Goal: Task Accomplishment & Management: Manage account settings

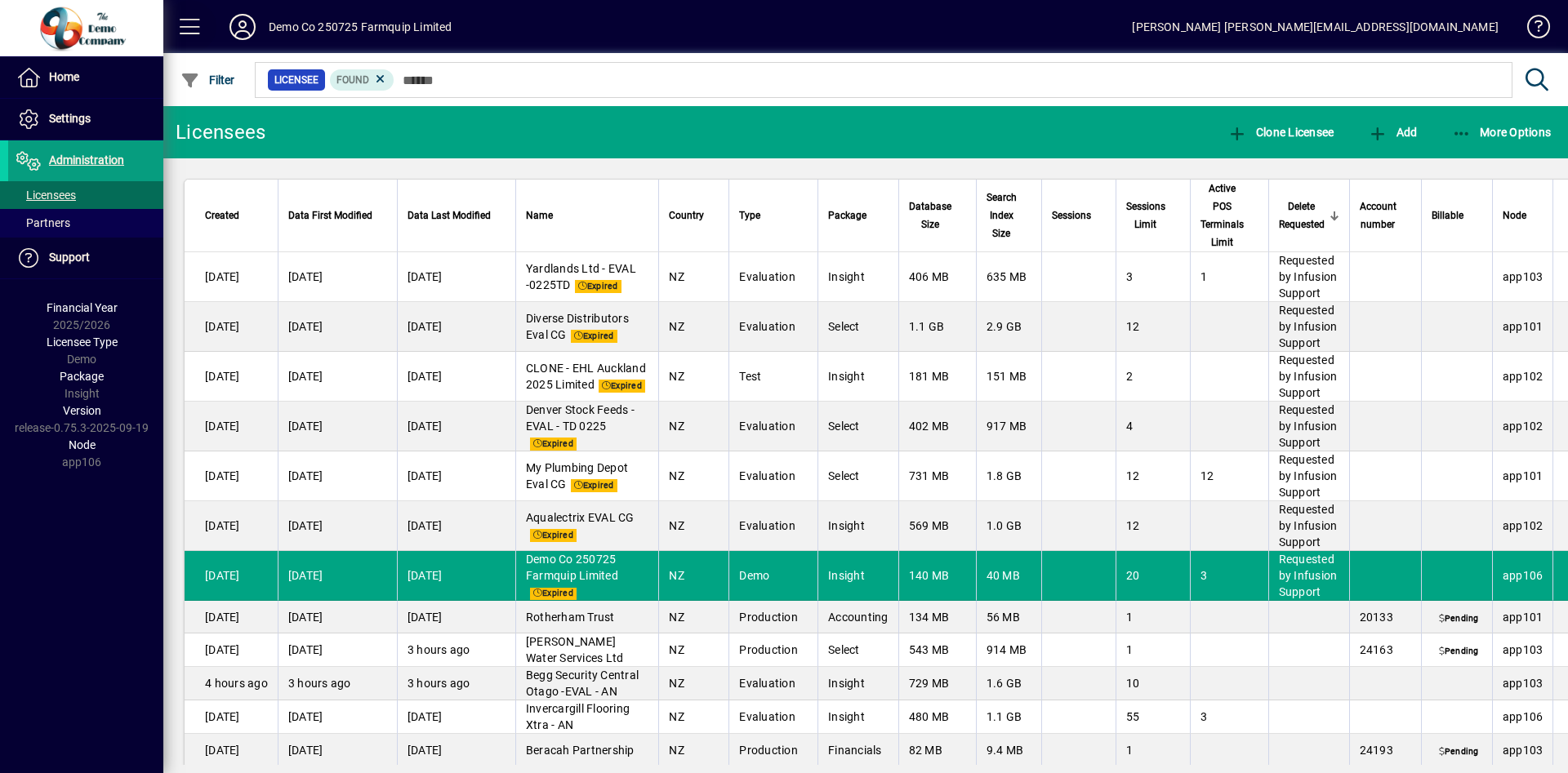
click at [194, 29] on span at bounding box center [189, 26] width 39 height 39
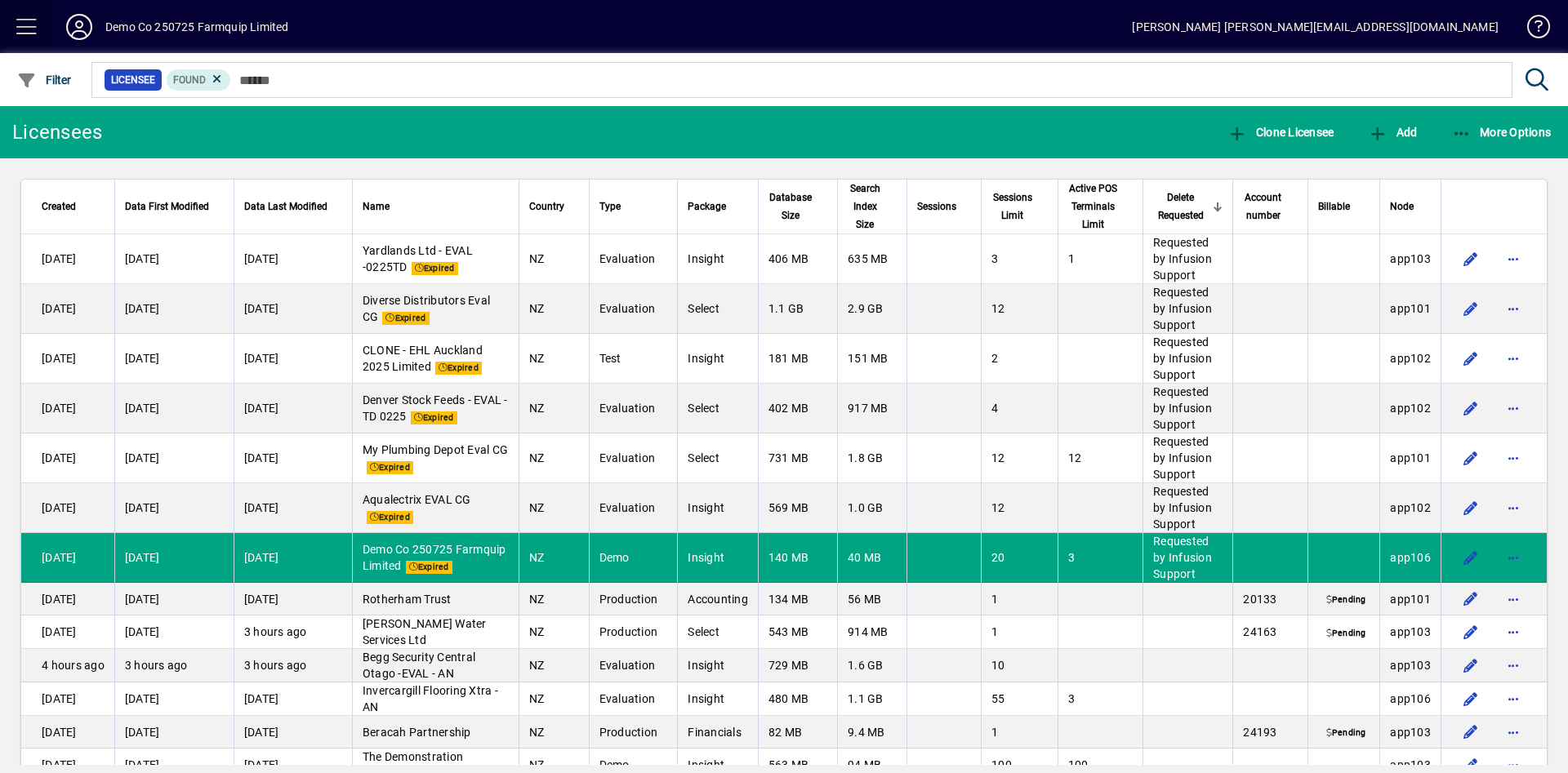
click at [194, 29] on mat-toolbar-row "Demo Co 250725 Farmquip Limited Ron ron.snoek@netvalue.nz" at bounding box center [784, 26] width 1568 height 53
click at [1498, 558] on span "button" at bounding box center [1513, 557] width 39 height 39
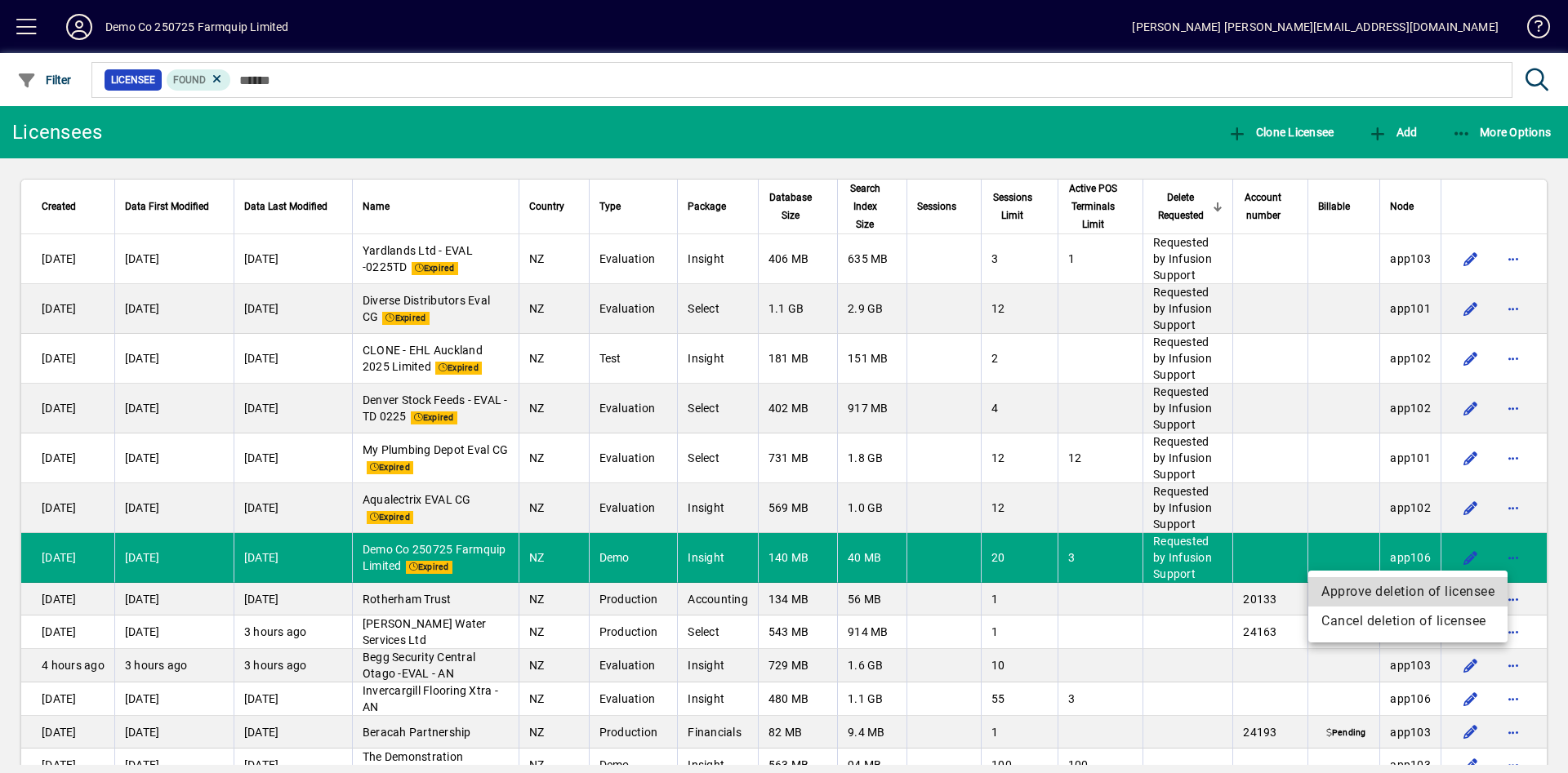
click at [1442, 588] on span "Approve deletion of licensee" at bounding box center [1408, 591] width 173 height 20
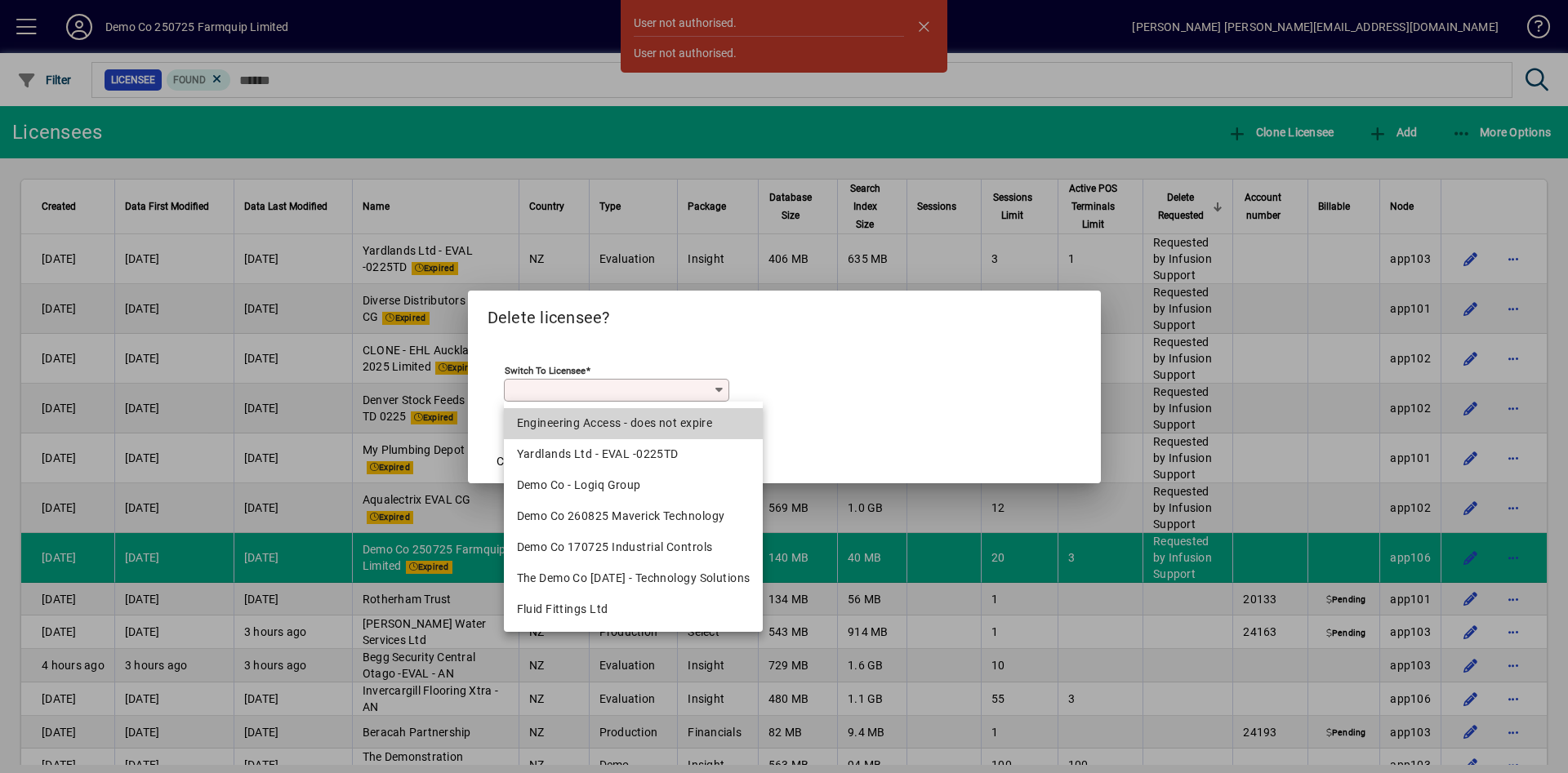
click at [684, 419] on div "Engineering Access - does not expire" at bounding box center [633, 423] width 234 height 17
type input "**********"
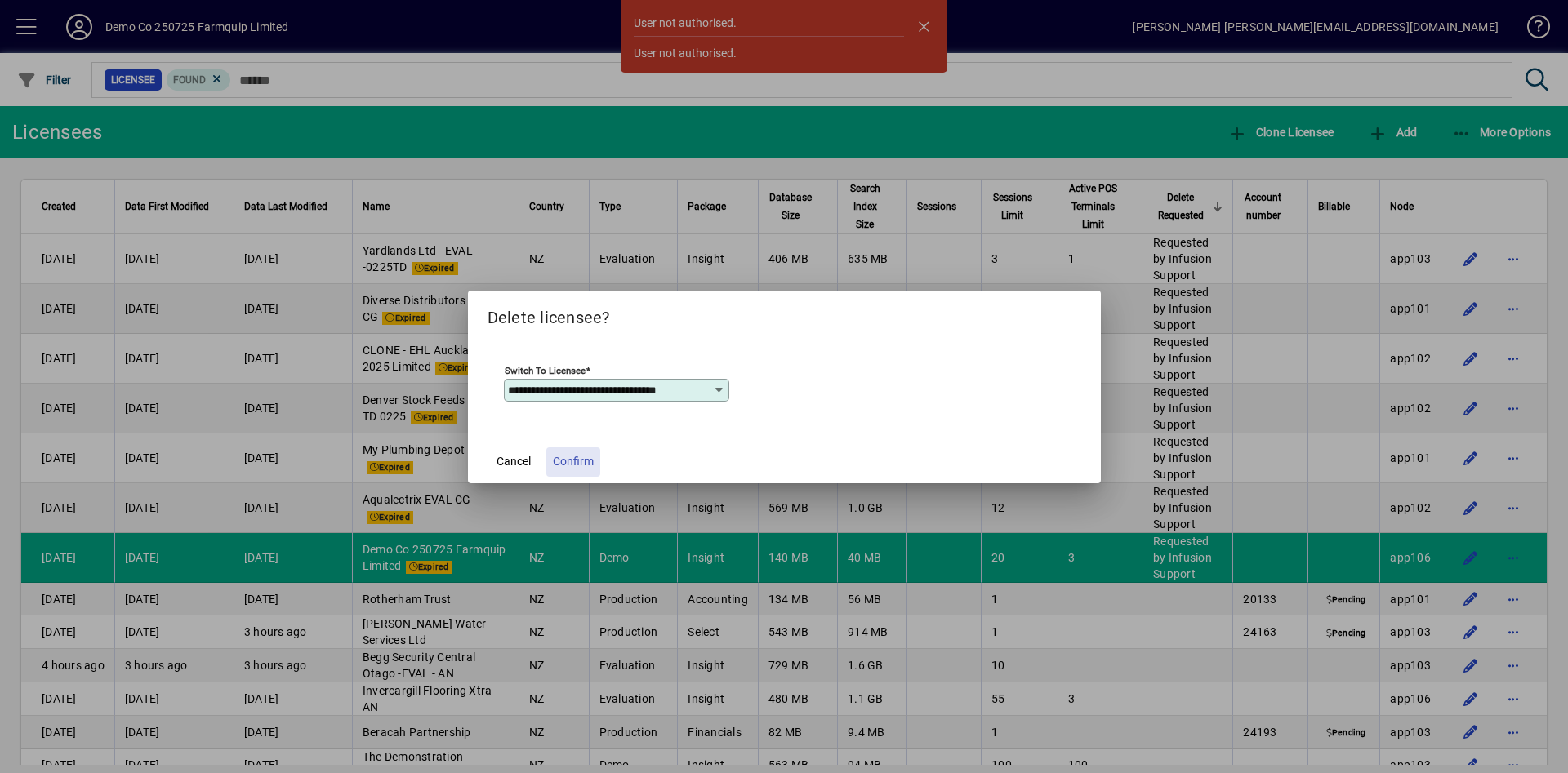
click at [571, 462] on span "Confirm" at bounding box center [573, 462] width 41 height 17
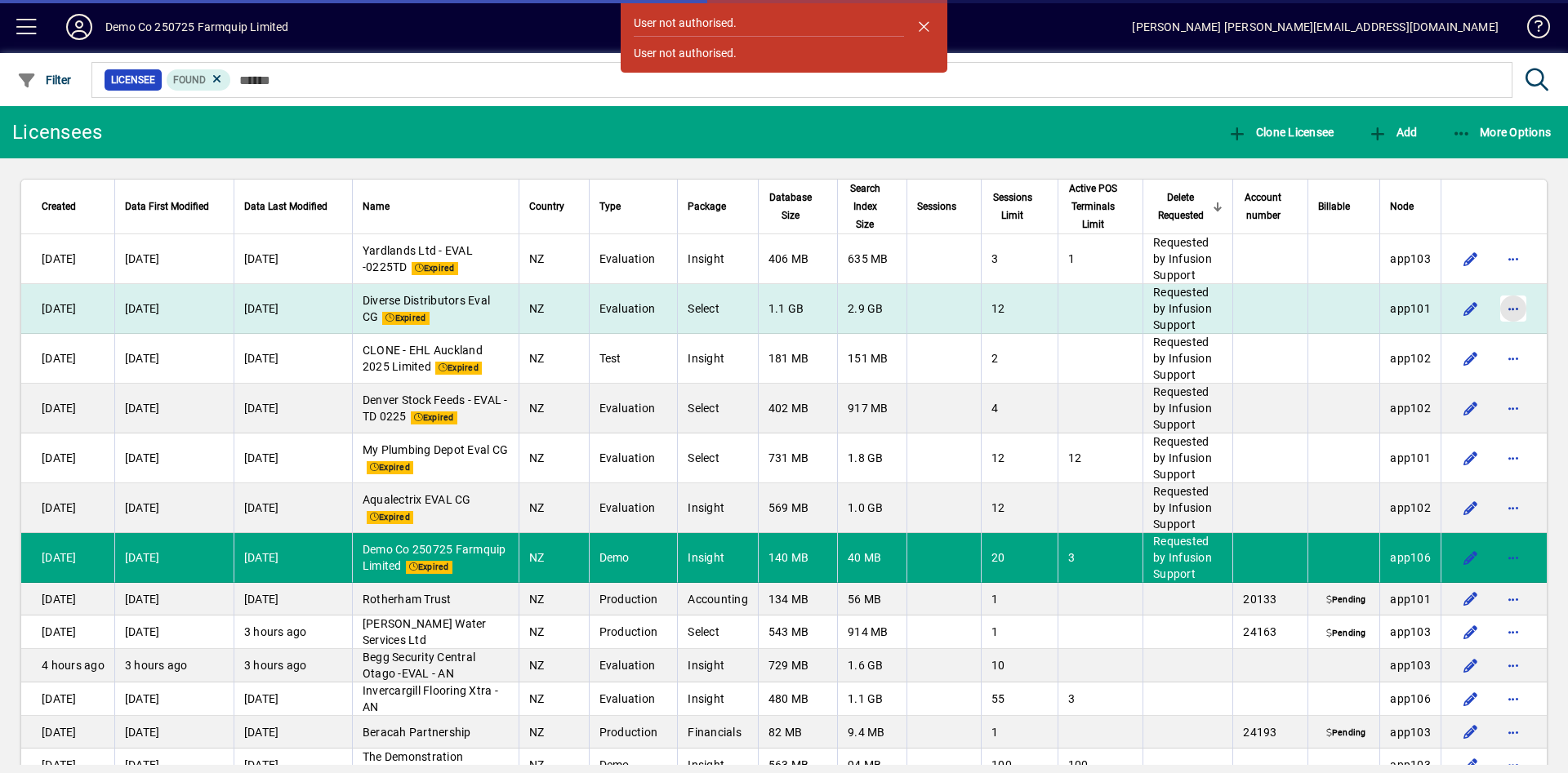
click at [1499, 305] on span "button" at bounding box center [1513, 308] width 39 height 39
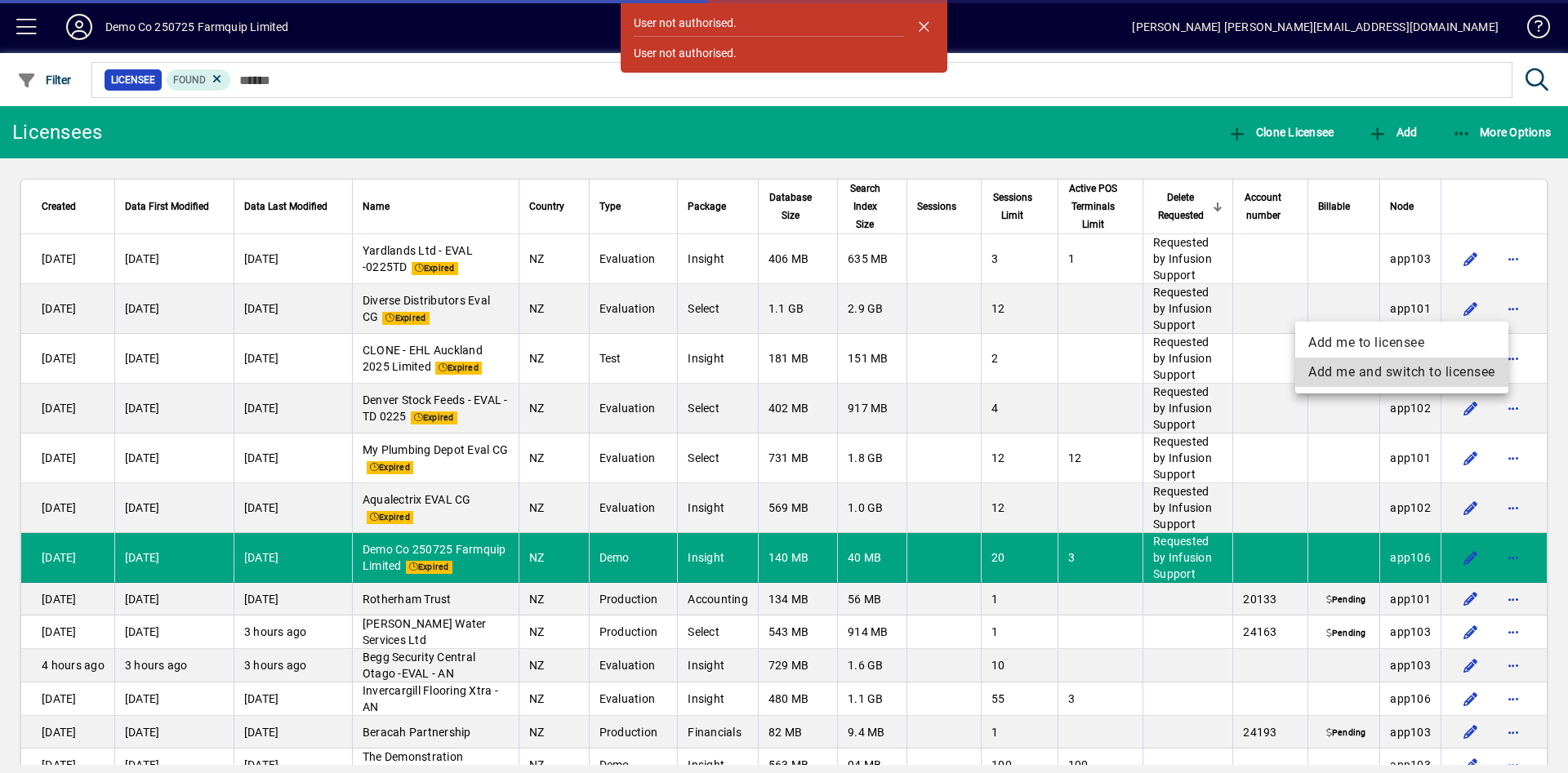
click at [1448, 367] on span "Add me and switch to licensee" at bounding box center [1402, 372] width 187 height 20
